Goal: Task Accomplishment & Management: Use online tool/utility

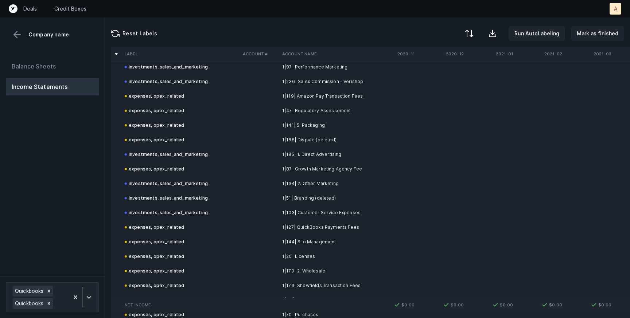
scroll to position [3865, 0]
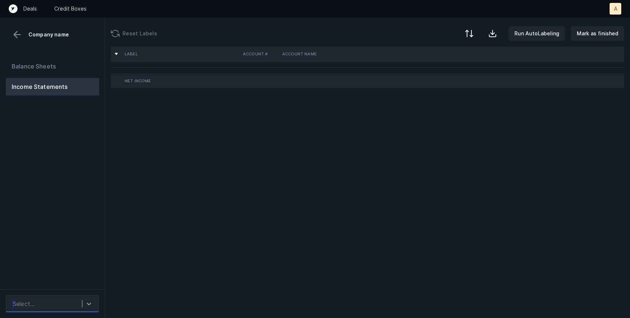
click at [93, 304] on div at bounding box center [88, 304] width 13 height 13
click at [92, 304] on icon at bounding box center [88, 303] width 7 height 7
click at [88, 305] on div at bounding box center [88, 304] width 13 height 13
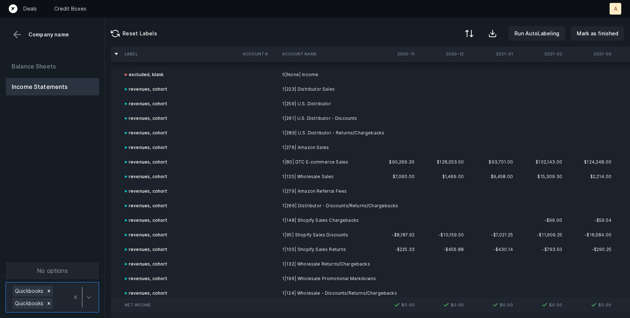
click at [71, 213] on div "Balance Sheets Income Statements" at bounding box center [52, 164] width 105 height 225
click at [88, 288] on div at bounding box center [82, 297] width 27 height 26
click at [73, 252] on div "Balance Sheets Income Statements" at bounding box center [52, 164] width 105 height 225
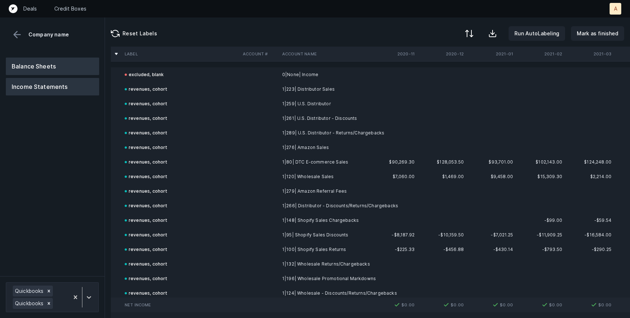
click at [47, 70] on button "Balance Sheets" at bounding box center [52, 67] width 93 height 18
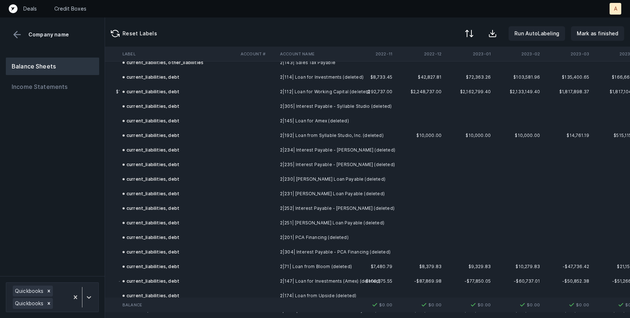
scroll to position [2580, 1203]
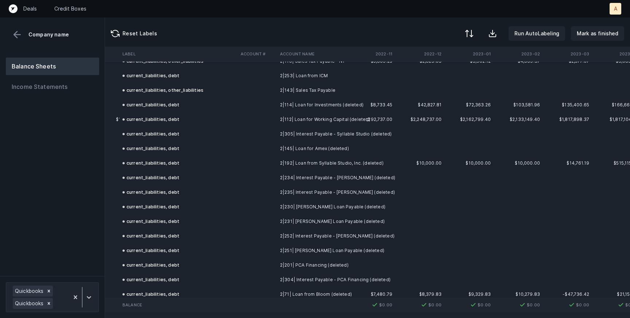
click at [424, 165] on div at bounding box center [315, 159] width 630 height 318
click at [366, 165] on td "2|192| Loan from Syllable Studio, Inc. (deleted)" at bounding box center [321, 163] width 89 height 15
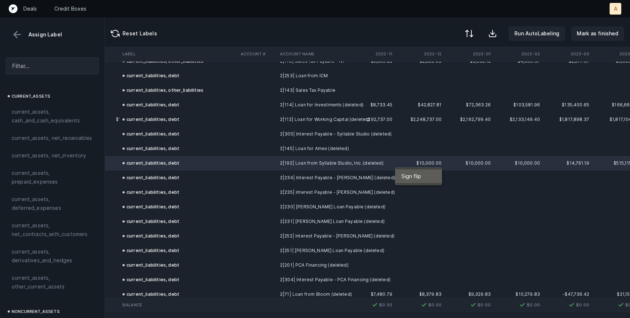
click at [410, 180] on div "Sign flip" at bounding box center [419, 177] width 46 height 14
click at [406, 176] on span "Sign flip" at bounding box center [413, 174] width 20 height 8
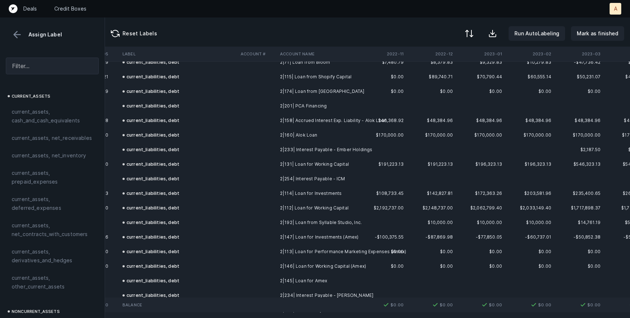
scroll to position [800, 1192]
click at [18, 34] on button at bounding box center [17, 34] width 11 height 11
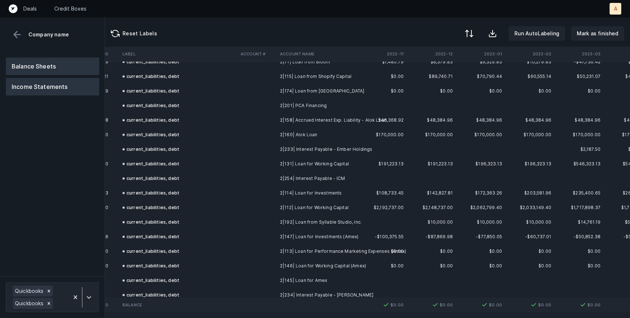
click at [35, 92] on button "Income Statements" at bounding box center [52, 87] width 93 height 18
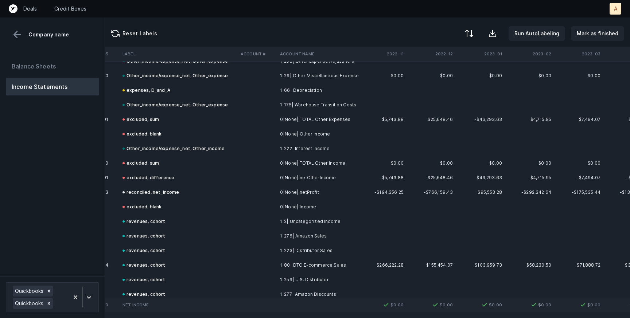
scroll to position [1881, 1192]
drag, startPoint x: 278, startPoint y: 207, endPoint x: 313, endPoint y: 206, distance: 35.0
click at [313, 206] on td "0|None| Income" at bounding box center [321, 206] width 89 height 15
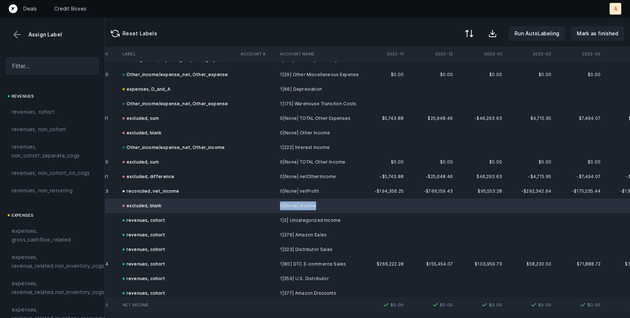
copy td "0|None| Income"
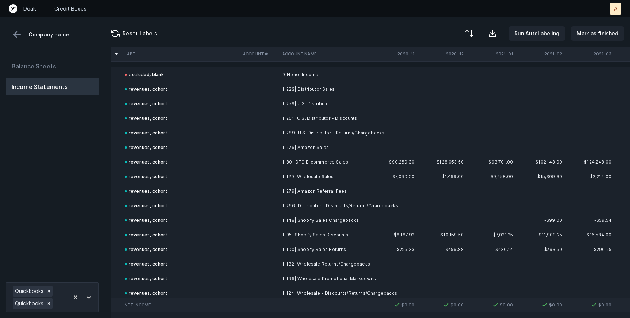
click at [232, 30] on div "Reset Labels Run AutoLabeling Mark as finished" at bounding box center [367, 32] width 525 height 29
click at [38, 67] on button "Balance Sheets" at bounding box center [52, 67] width 93 height 18
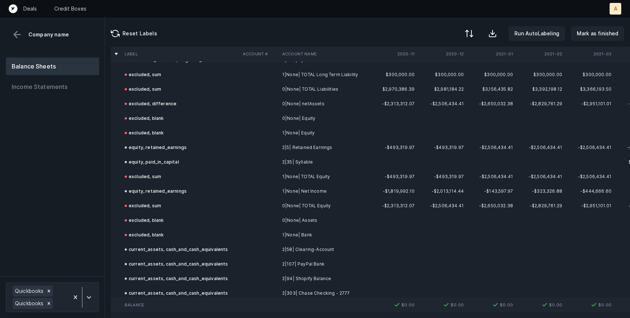
scroll to position [1401, 0]
